Goal: Check status: Check status

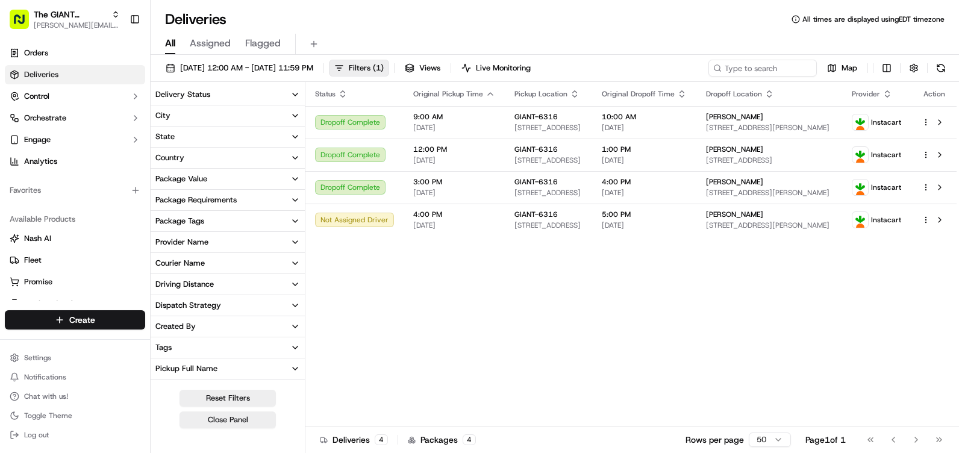
scroll to position [60, 0]
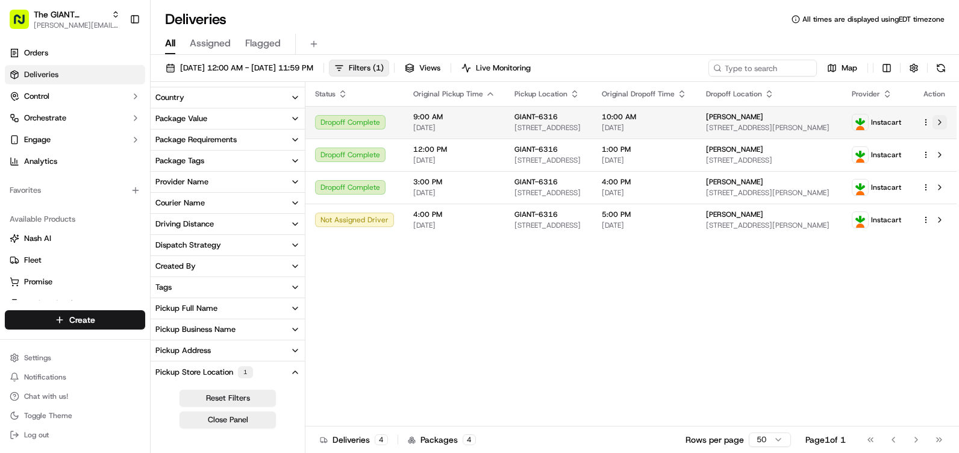
click at [944, 116] on button at bounding box center [940, 122] width 14 height 14
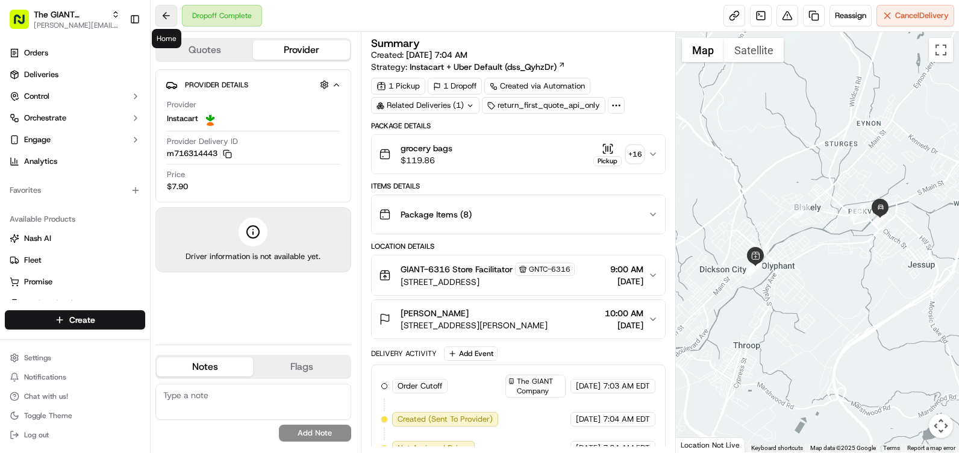
click at [166, 19] on button at bounding box center [166, 16] width 22 height 22
